Goal: Transaction & Acquisition: Subscribe to service/newsletter

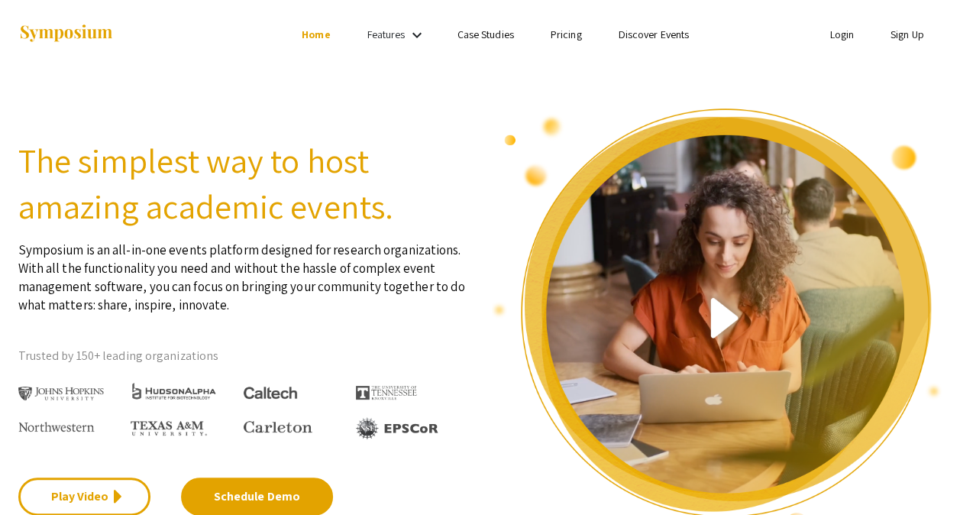
click at [412, 37] on mat-icon "keyboard_arrow_down" at bounding box center [417, 35] width 18 height 18
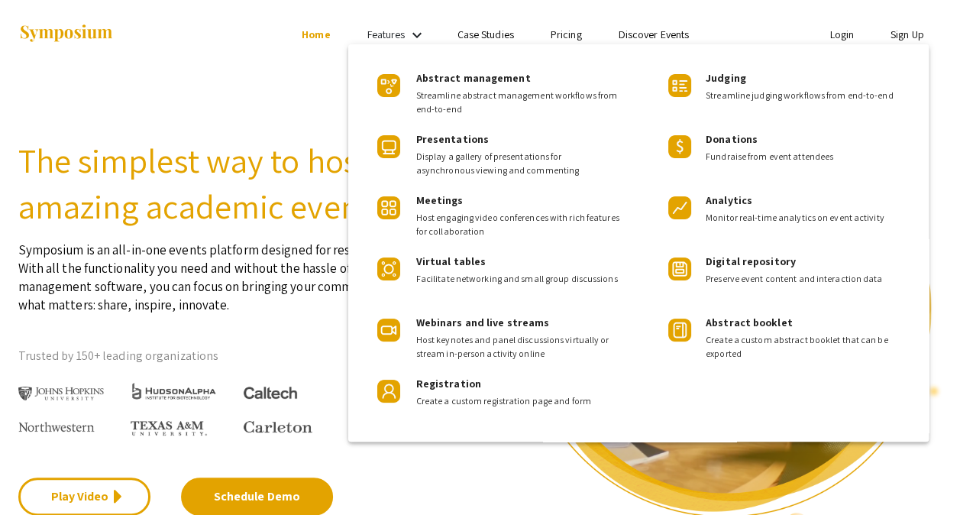
click at [212, 51] on div at bounding box center [480, 257] width 960 height 515
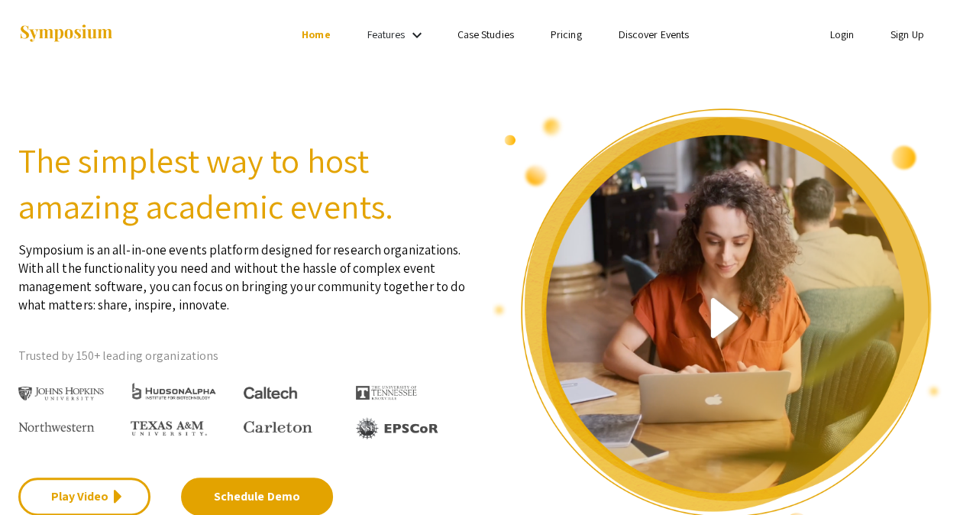
click at [566, 37] on link "Pricing" at bounding box center [565, 34] width 31 height 14
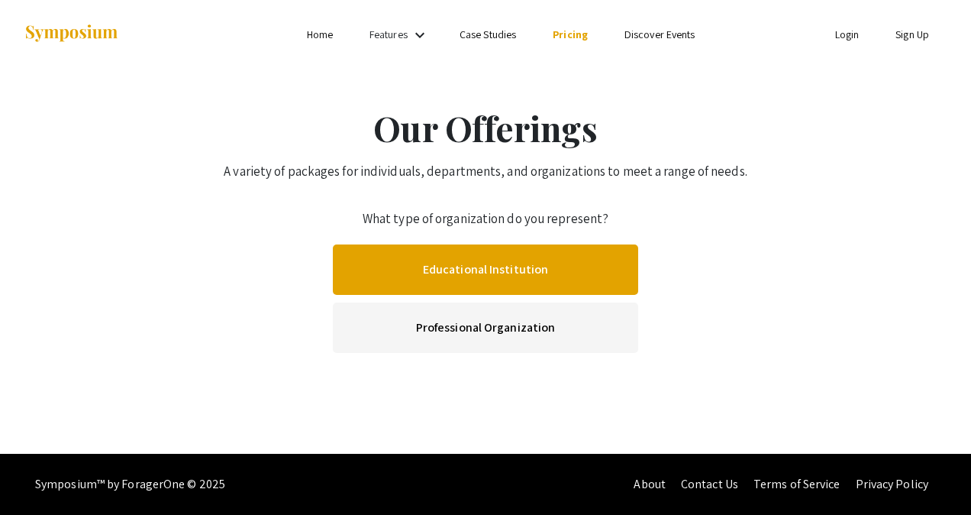
click at [470, 260] on link "Educational Institution" at bounding box center [485, 269] width 305 height 50
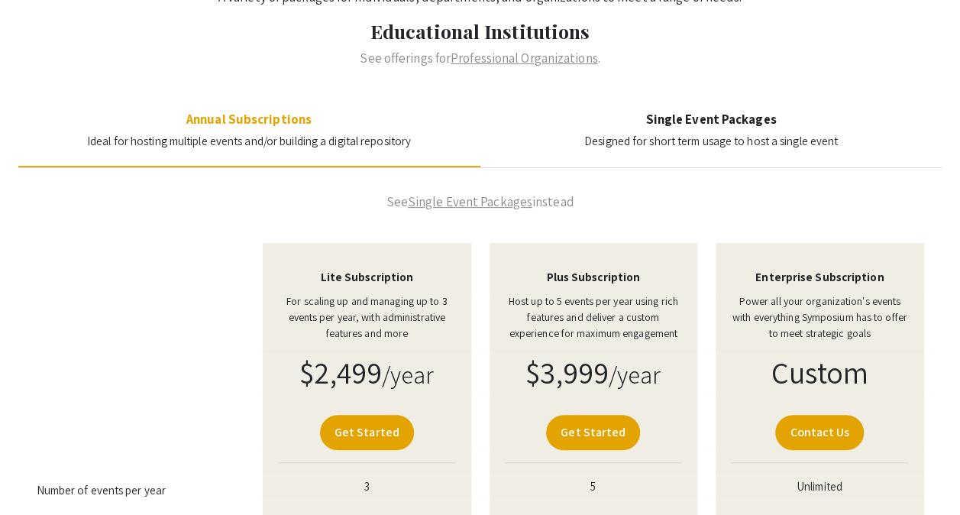
scroll to position [189, 0]
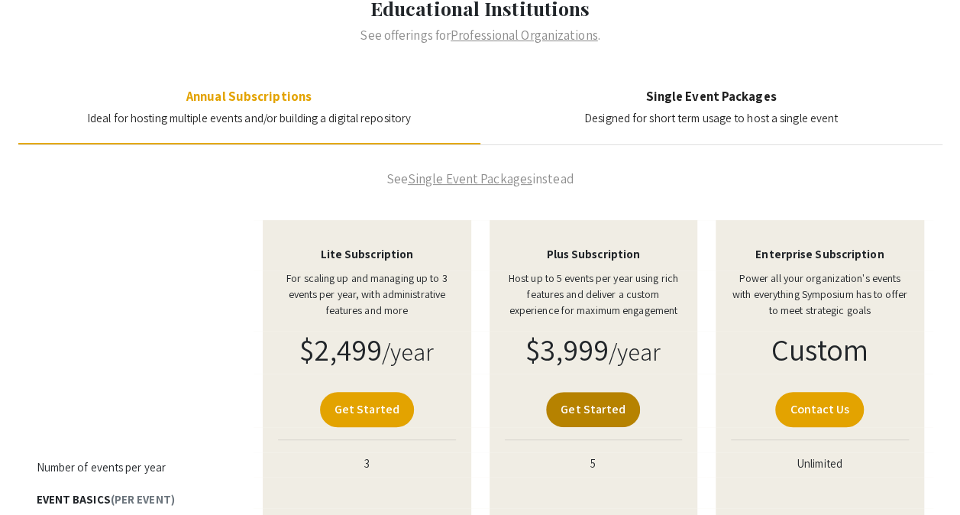
click at [615, 403] on link "Get Started" at bounding box center [593, 409] width 94 height 35
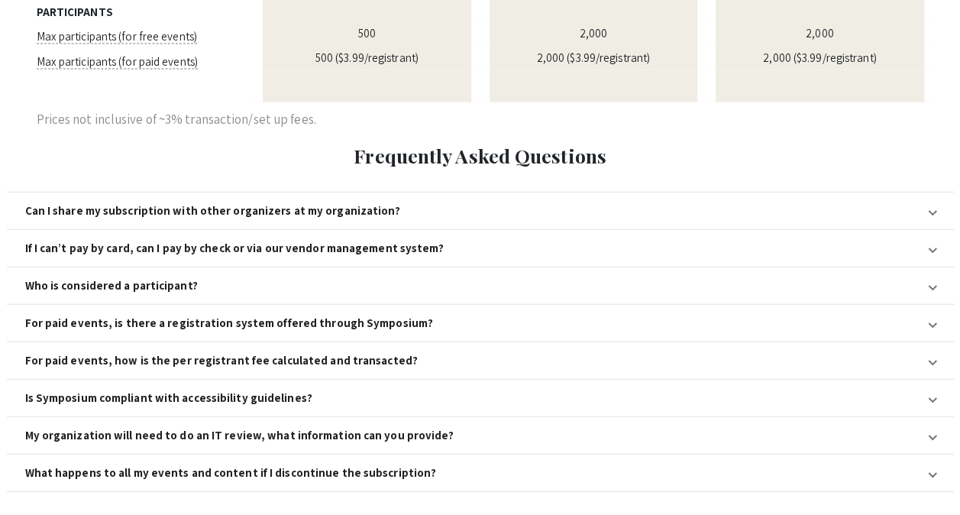
scroll to position [1641, 0]
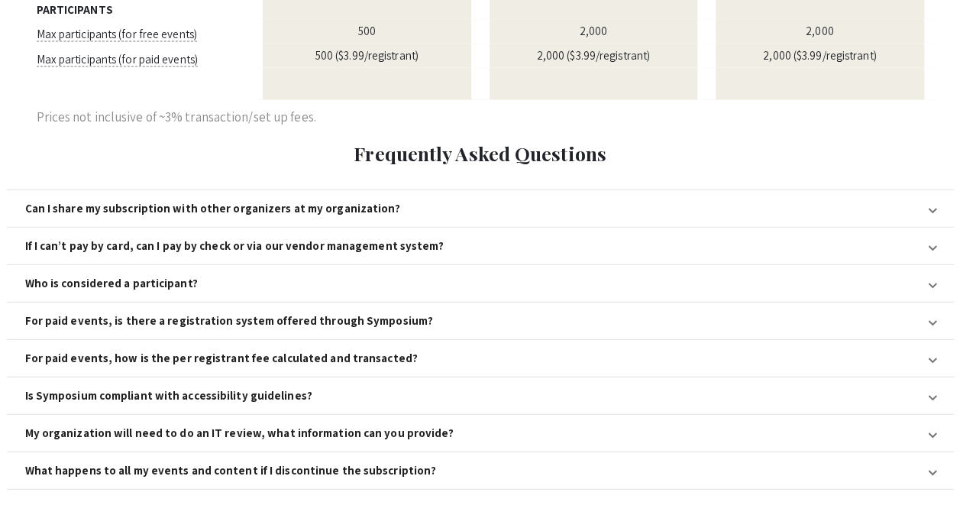
click at [931, 237] on span at bounding box center [932, 246] width 6 height 18
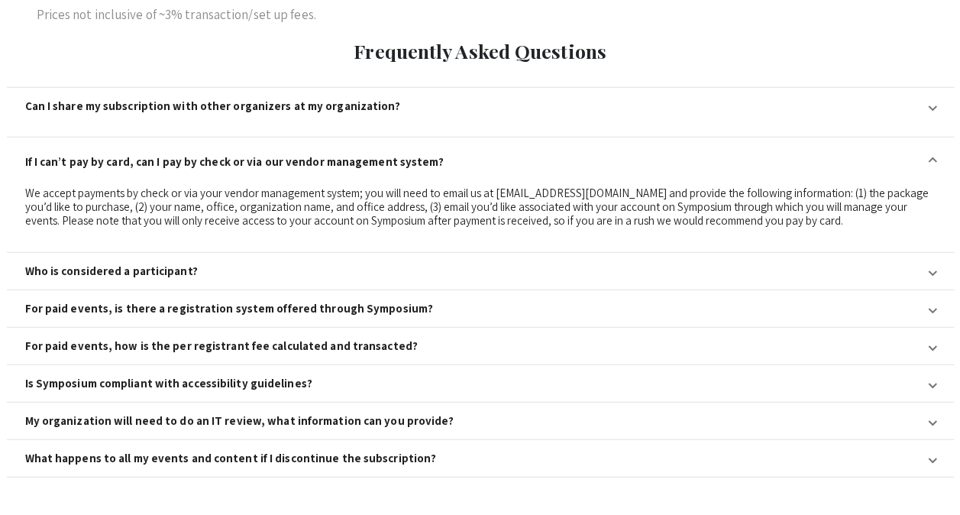
scroll to position [1779, 0]
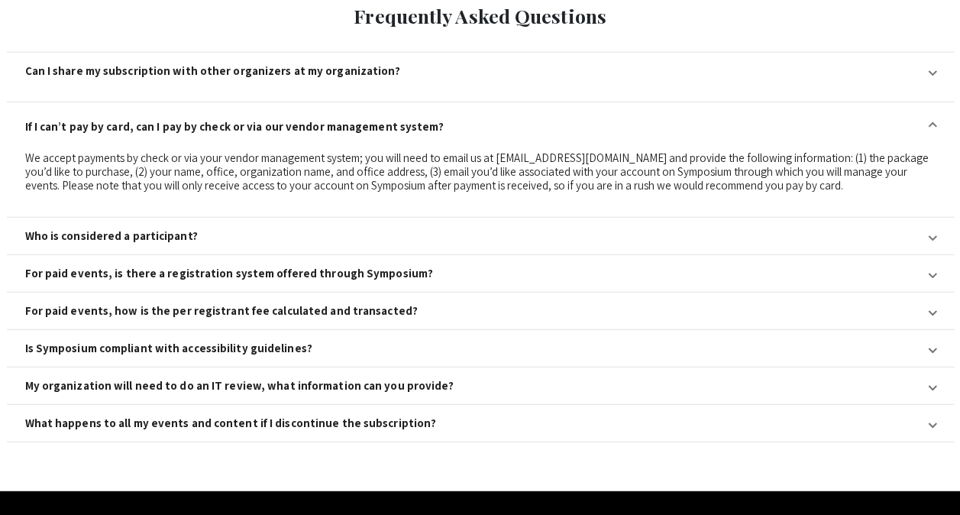
click at [959, 386] on section "Frequently Asked Questions Can I share my subscription with other organizers at…" at bounding box center [480, 223] width 960 height 437
click at [934, 340] on span at bounding box center [932, 349] width 6 height 18
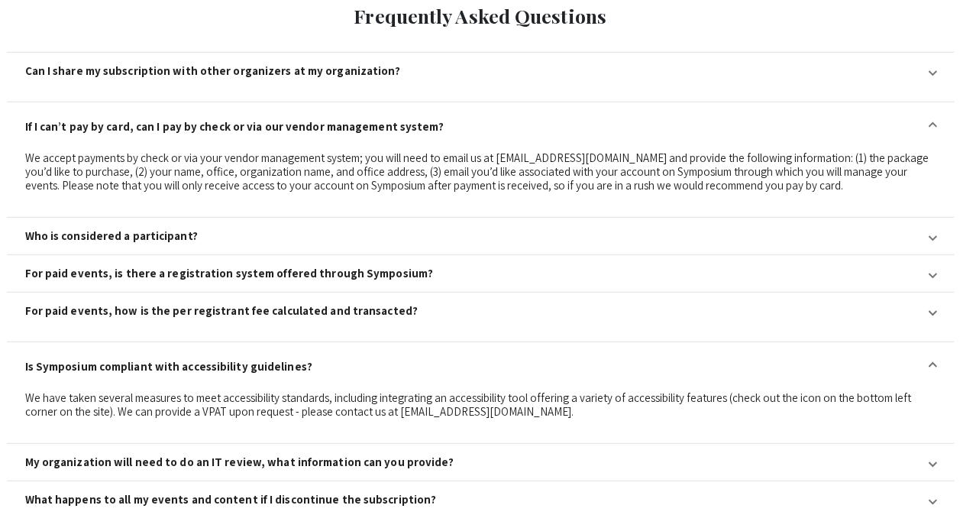
click at [929, 454] on span at bounding box center [932, 463] width 6 height 18
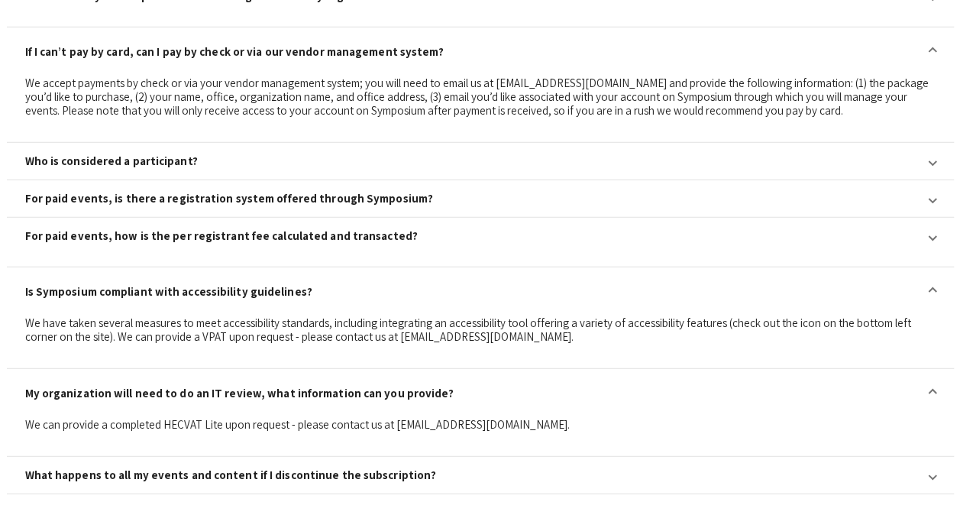
scroll to position [1906, 0]
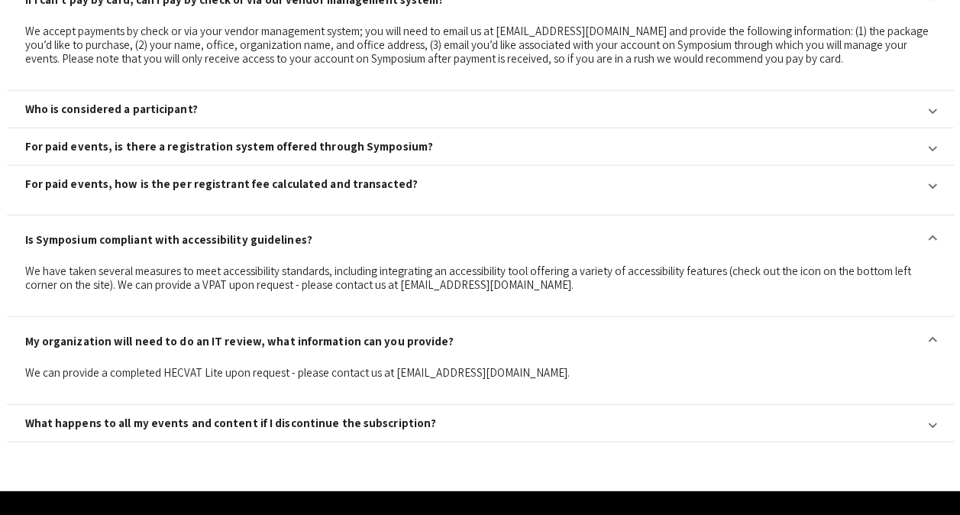
click at [934, 138] on span at bounding box center [932, 147] width 6 height 18
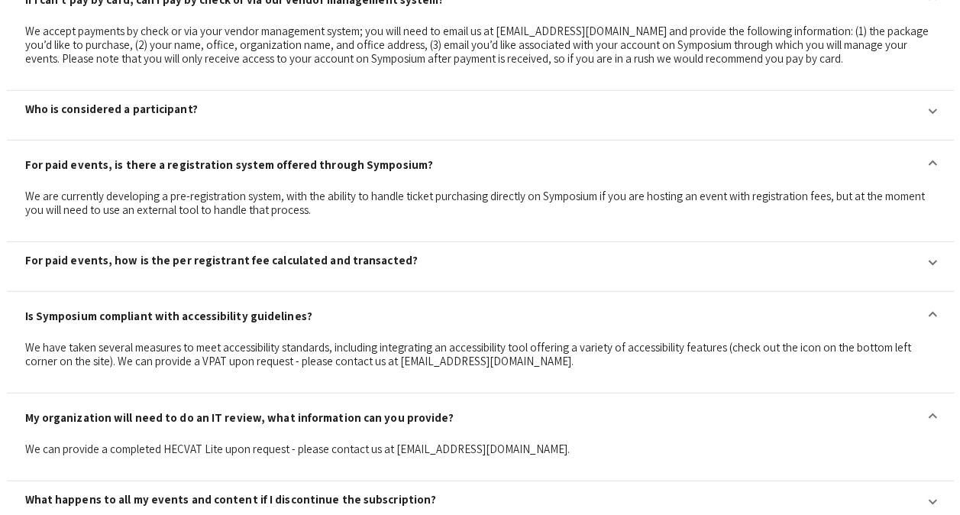
click at [933, 491] on span at bounding box center [932, 500] width 6 height 18
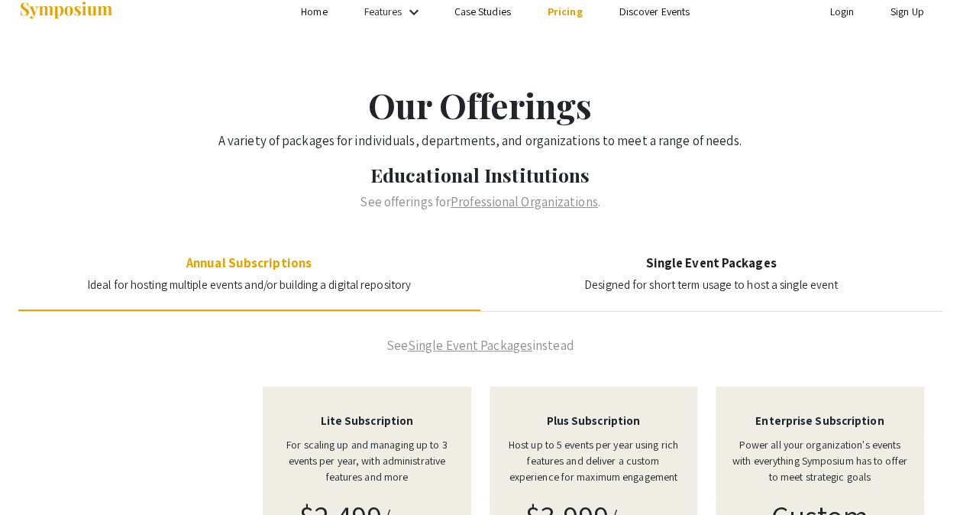
scroll to position [0, 0]
